Goal: Find specific fact: Find specific fact

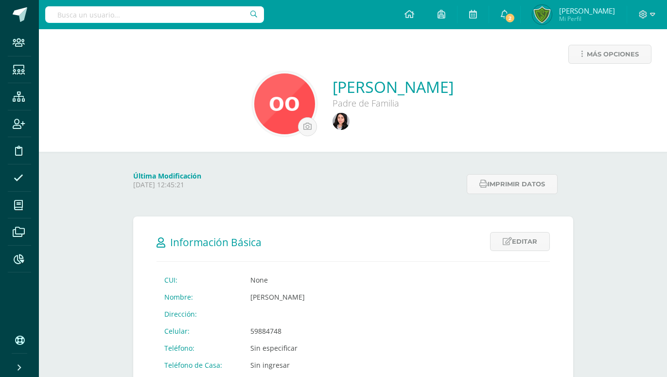
paste input "[PERSON_NAME][DATE]"
type input "[PERSON_NAME][DATE]"
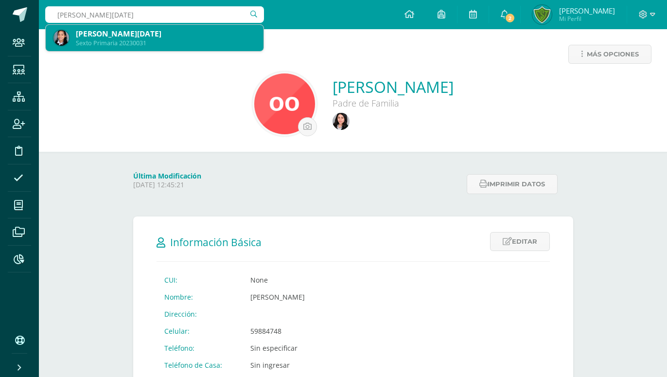
click at [113, 33] on div "[PERSON_NAME][DATE]" at bounding box center [166, 34] width 180 height 10
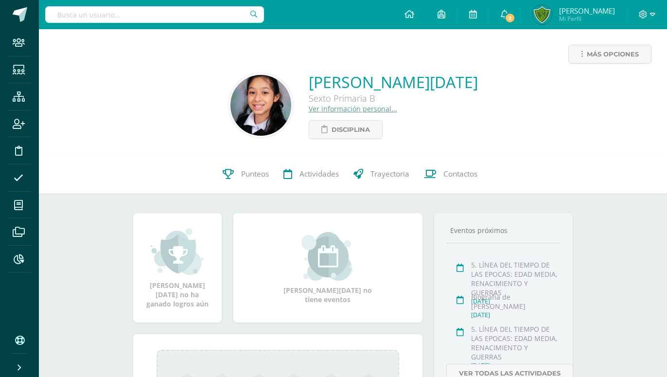
click at [316, 110] on link "Ver información personal..." at bounding box center [353, 108] width 89 height 9
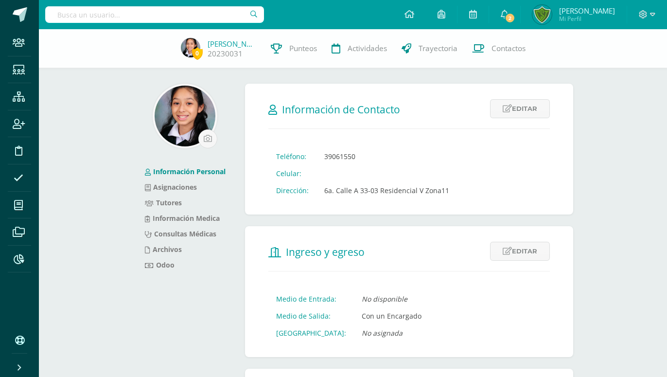
drag, startPoint x: 0, startPoint y: 0, endPoint x: 355, endPoint y: 135, distance: 379.8
click at [355, 148] on td "39061550" at bounding box center [387, 156] width 141 height 17
copy td "39061550"
click at [165, 202] on link "Tutores" at bounding box center [163, 202] width 37 height 9
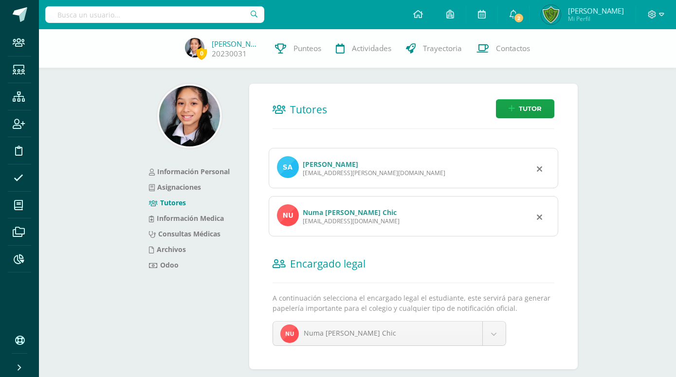
click at [317, 208] on link "Numa Nidia Torres Chic" at bounding box center [350, 212] width 94 height 9
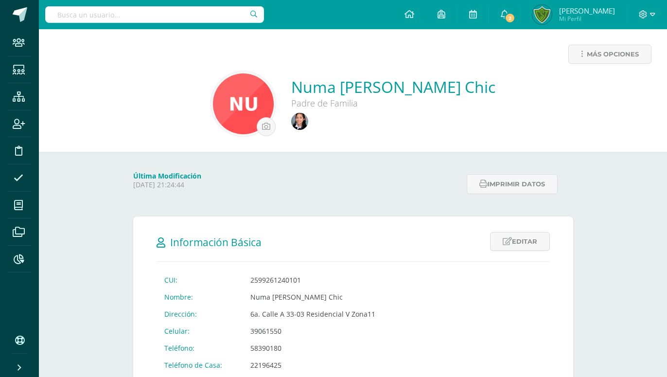
drag, startPoint x: 246, startPoint y: 321, endPoint x: 296, endPoint y: 322, distance: 49.6
click at [296, 323] on td "39061550" at bounding box center [313, 331] width 141 height 17
copy td "39061550"
